Goal: Find specific page/section: Find specific page/section

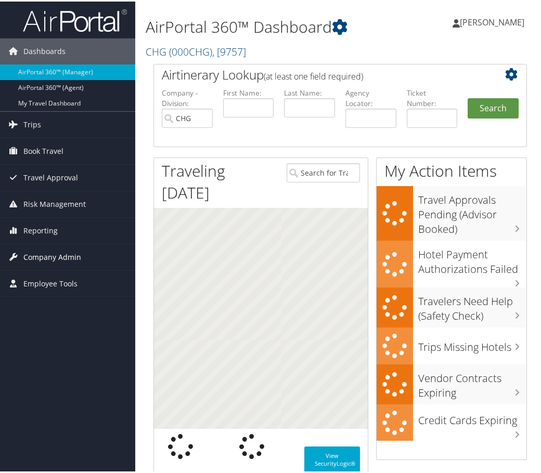
click at [66, 256] on span "Company Admin" at bounding box center [52, 256] width 58 height 26
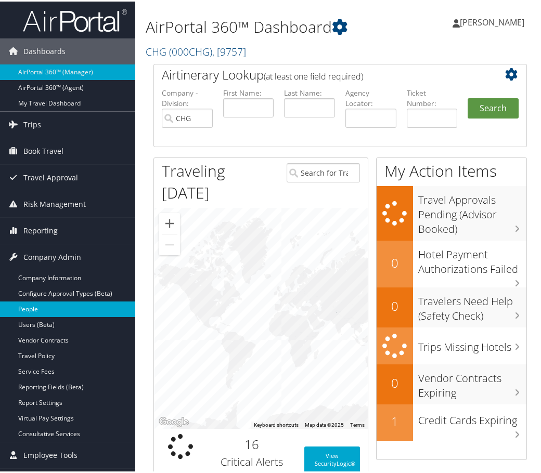
click at [47, 309] on link "People" at bounding box center [67, 308] width 135 height 16
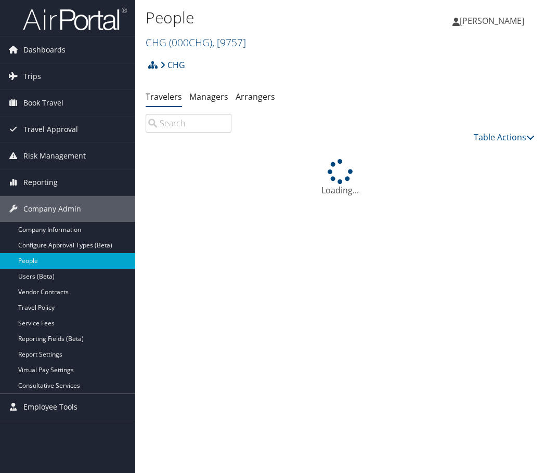
click at [177, 124] on input "search" at bounding box center [189, 123] width 86 height 19
paste input "patrick.kadima.kamba@gmail.com"
type input "patrick.kadima.kamba@gmail.com"
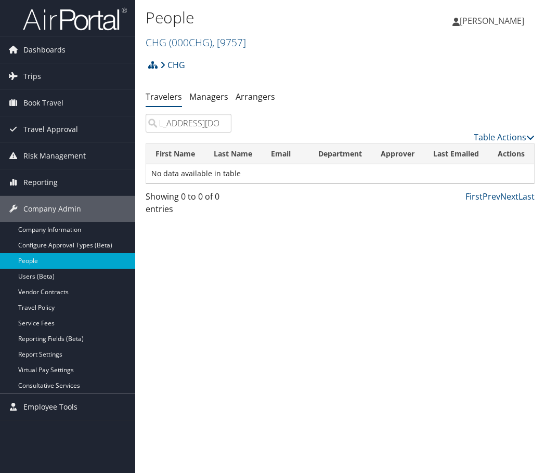
click at [222, 122] on input "patrick.kadima.kamba@gmail.com" at bounding box center [189, 123] width 86 height 19
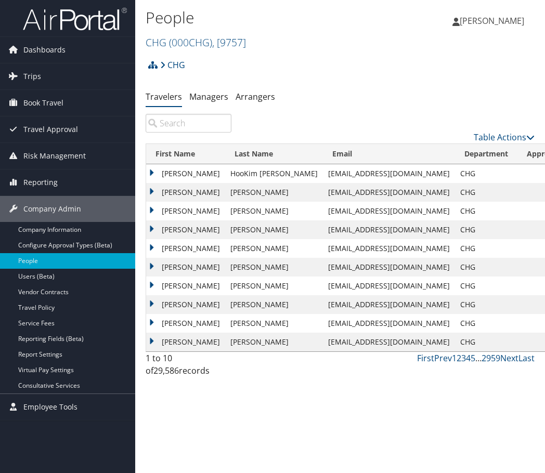
click at [179, 125] on input "search" at bounding box center [189, 123] width 86 height 19
paste input "Patrick Kamba"
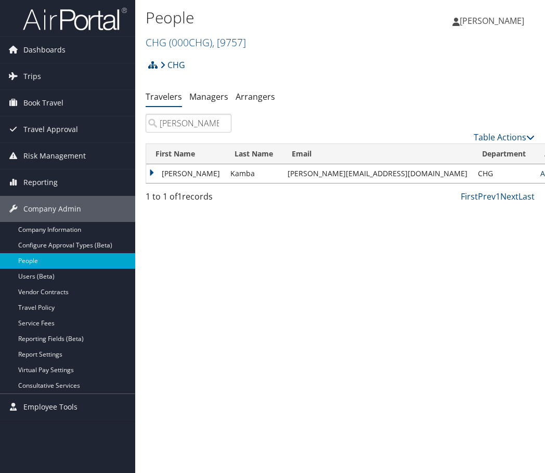
type input "Patrick Kamba"
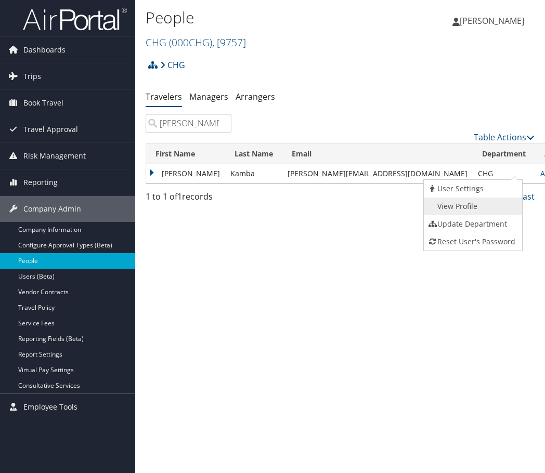
click at [453, 206] on link "View Profile" at bounding box center [472, 207] width 96 height 18
